Goal: Information Seeking & Learning: Learn about a topic

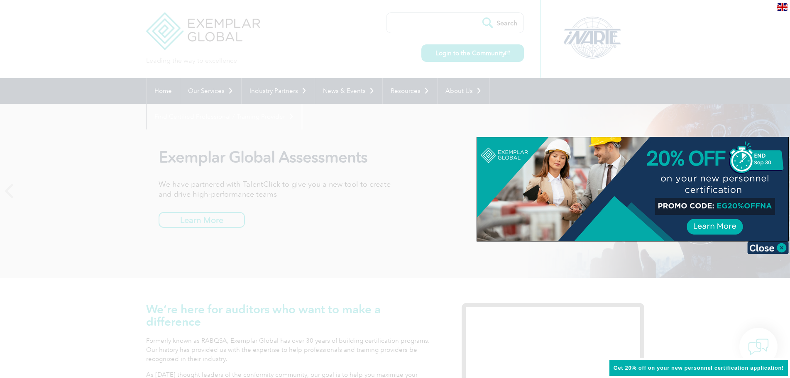
click at [368, 224] on div at bounding box center [395, 189] width 790 height 378
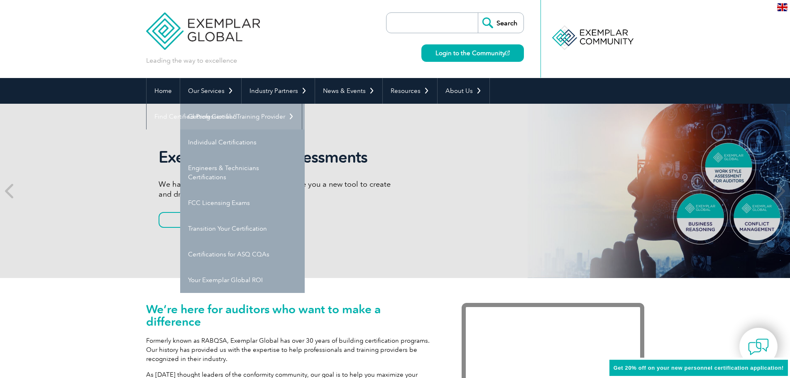
click at [222, 117] on link "Getting Certified" at bounding box center [242, 117] width 124 height 26
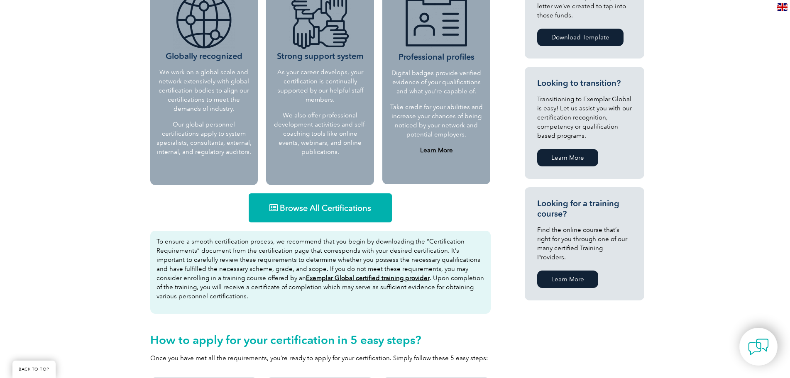
scroll to position [456, 0]
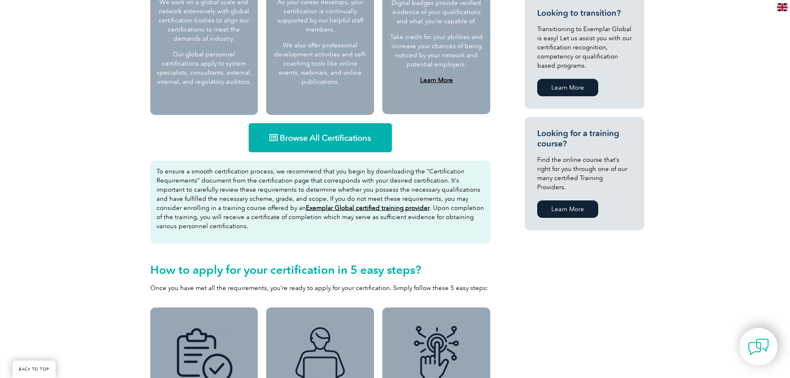
click at [313, 134] on span "Browse All Certifications" at bounding box center [325, 138] width 91 height 8
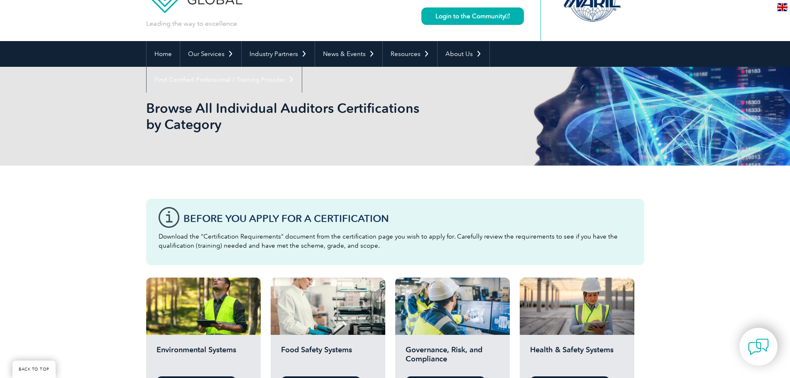
scroll to position [166, 0]
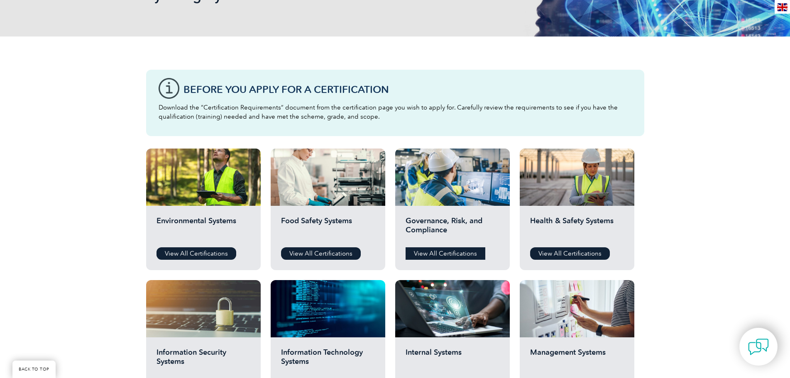
click at [436, 253] on link "View All Certifications" at bounding box center [445, 253] width 80 height 12
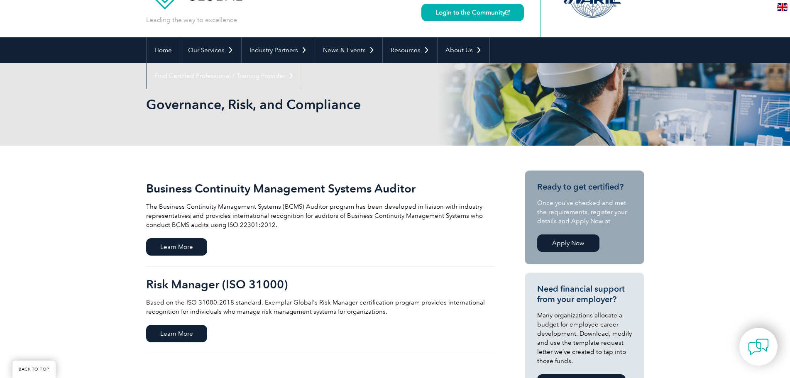
scroll to position [83, 0]
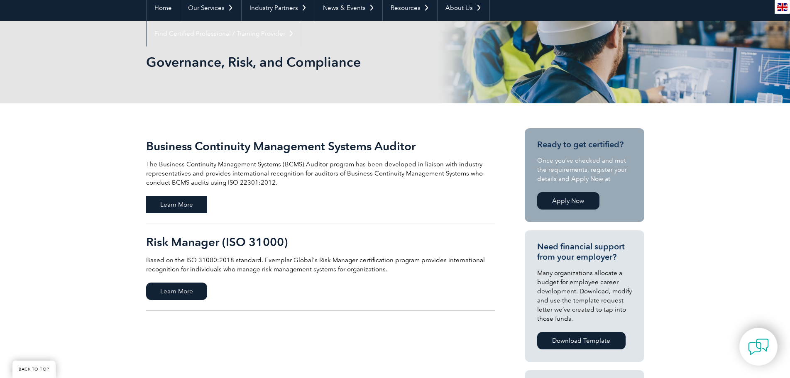
click at [169, 202] on span "Learn More" at bounding box center [176, 204] width 61 height 17
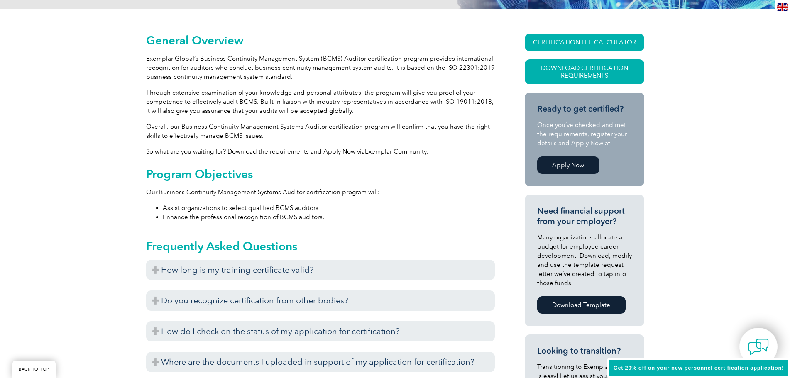
scroll to position [264, 0]
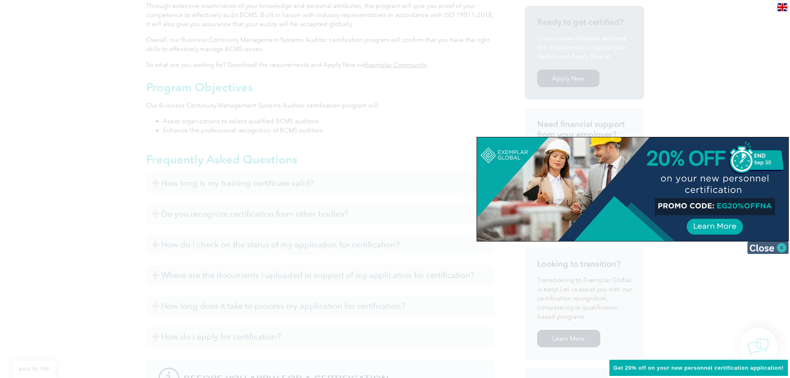
click at [779, 245] on img at bounding box center [767, 247] width 41 height 12
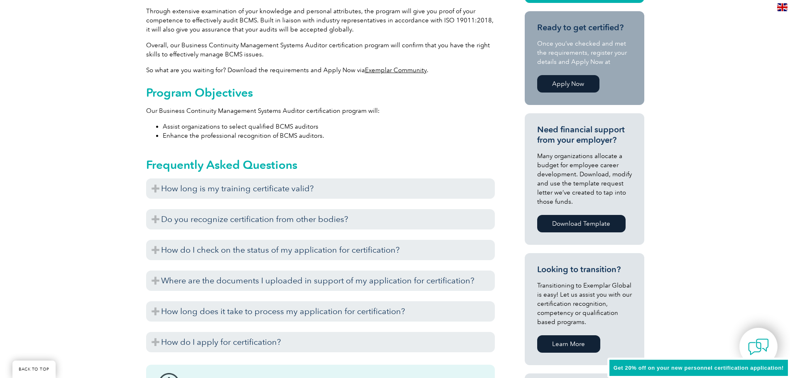
scroll to position [140, 0]
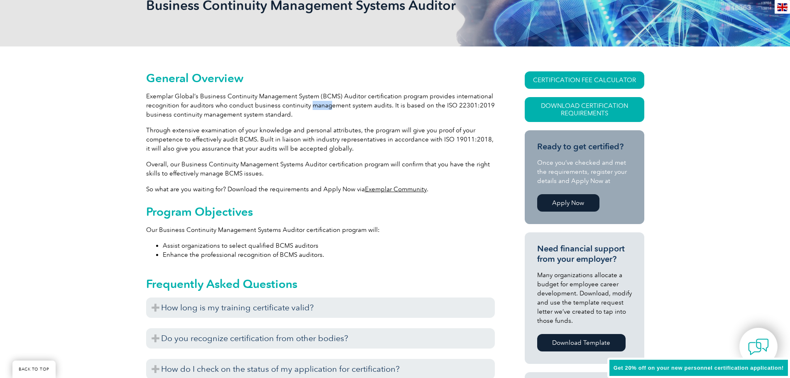
drag, startPoint x: 311, startPoint y: 109, endPoint x: 329, endPoint y: 109, distance: 18.3
click at [328, 109] on p "Exemplar Global’s Business Continuity Management System (BCMS) Auditor certific…" at bounding box center [320, 105] width 348 height 27
click at [355, 105] on p "Exemplar Global’s Business Continuity Management System (BCMS) Auditor certific…" at bounding box center [320, 105] width 348 height 27
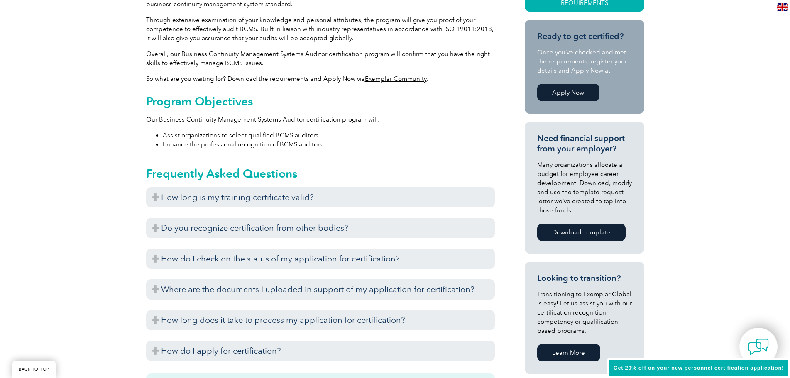
scroll to position [264, 0]
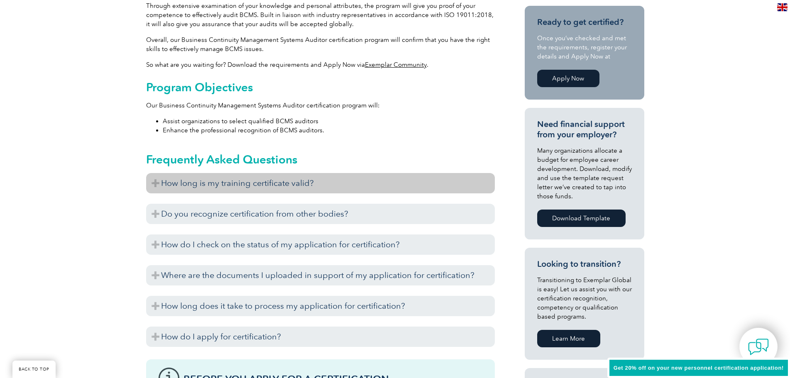
click at [157, 178] on h3 "How long is my training certificate valid?" at bounding box center [320, 183] width 348 height 20
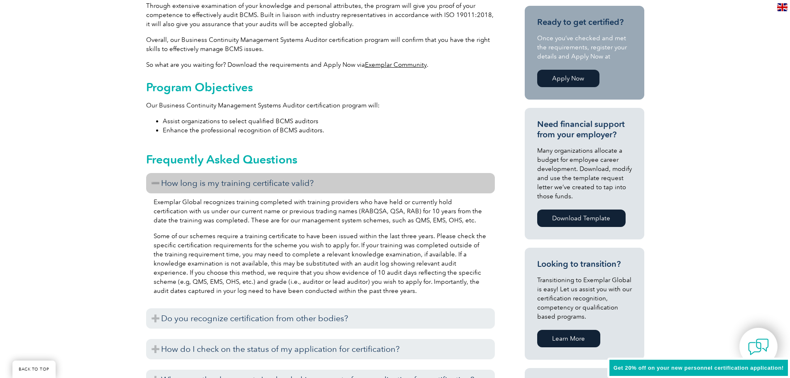
click at [157, 178] on h3 "How long is my training certificate valid?" at bounding box center [320, 183] width 348 height 20
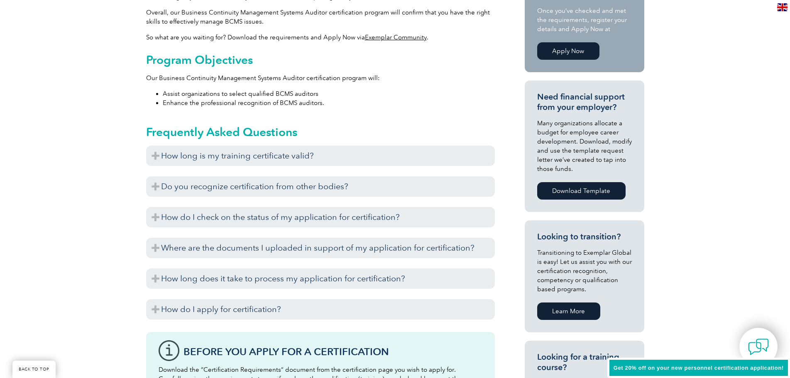
scroll to position [306, 0]
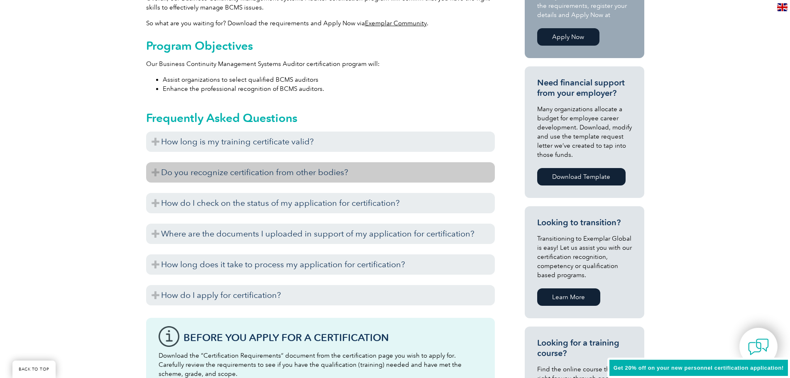
click at [154, 176] on h3 "Do you recognize certification from other bodies?" at bounding box center [320, 172] width 348 height 20
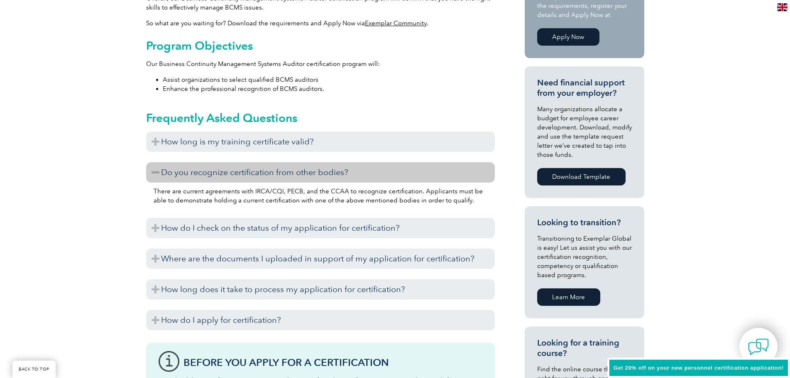
click at [154, 178] on h3 "Do you recognize certification from other bodies?" at bounding box center [320, 172] width 348 height 20
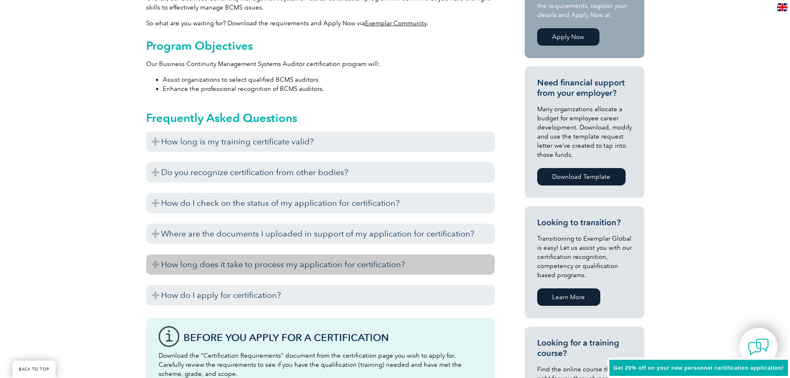
click at [154, 264] on h3 "How long does it take to process my application for certification?" at bounding box center [320, 264] width 348 height 20
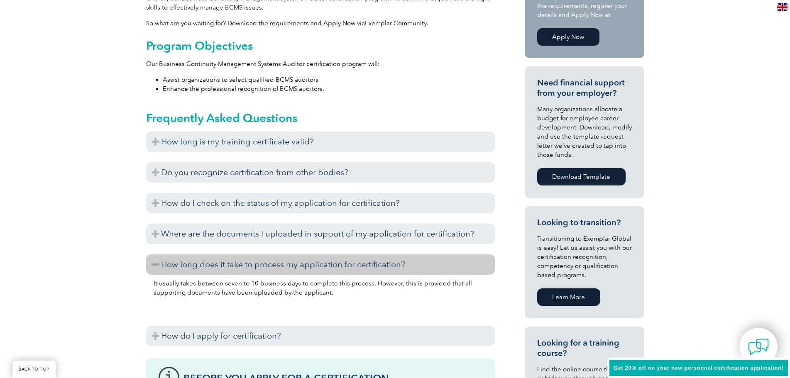
click at [154, 264] on h3 "How long does it take to process my application for certification?" at bounding box center [320, 264] width 348 height 20
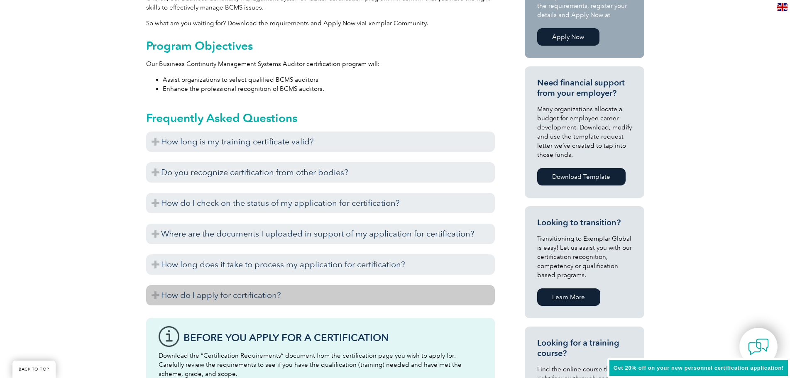
click at [150, 295] on h3 "How do I apply for certification?" at bounding box center [320, 295] width 348 height 20
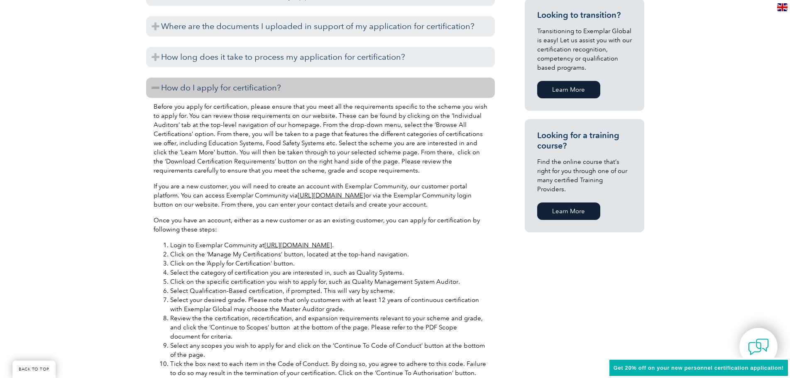
scroll to position [555, 0]
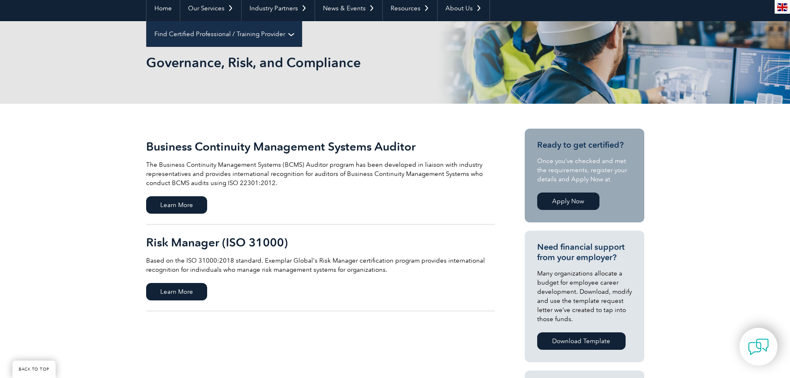
scroll to position [83, 0]
